Goal: Task Accomplishment & Management: Complete application form

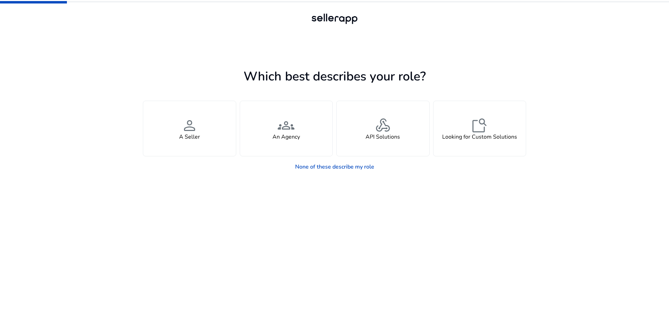
click at [341, 19] on div at bounding box center [334, 19] width 50 height 14
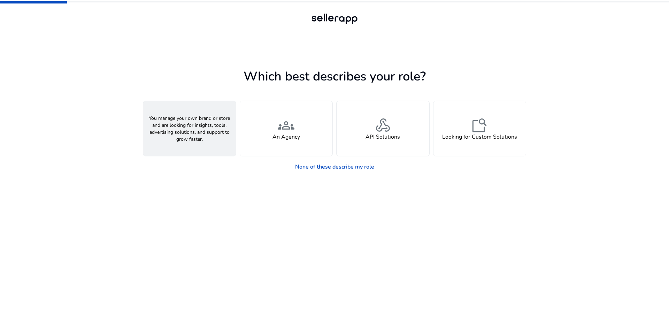
click at [191, 128] on span "person" at bounding box center [189, 125] width 17 height 17
